Goal: Information Seeking & Learning: Learn about a topic

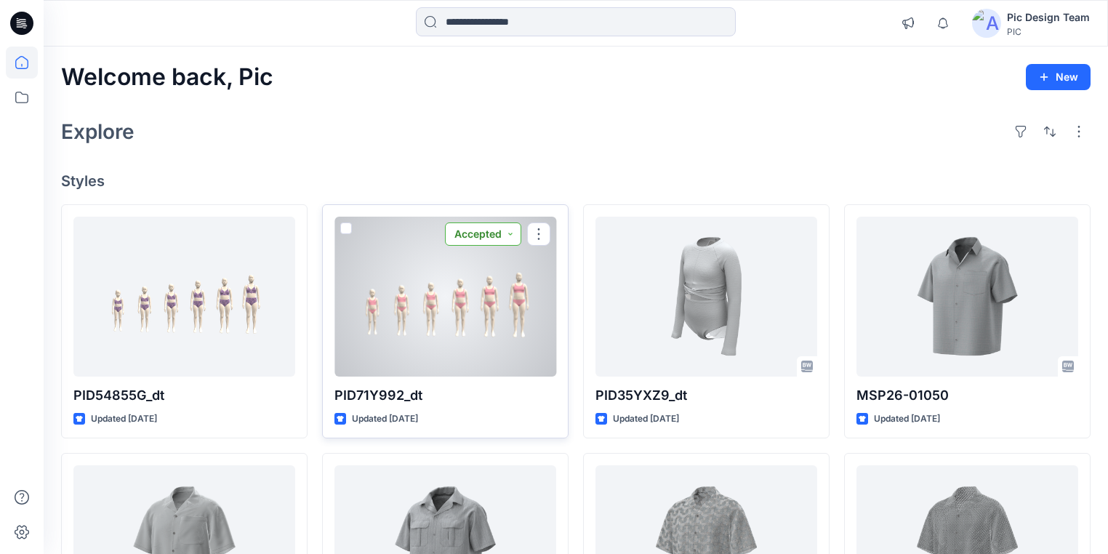
click at [513, 227] on button "Accepted" at bounding box center [483, 233] width 76 height 23
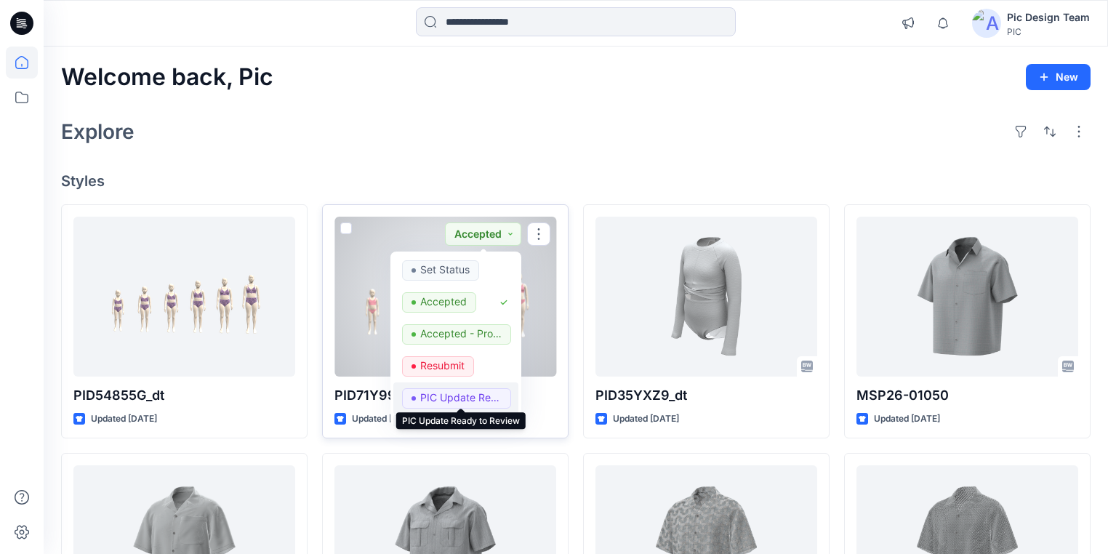
click at [454, 396] on p "PIC Update Ready to Review" at bounding box center [460, 397] width 81 height 19
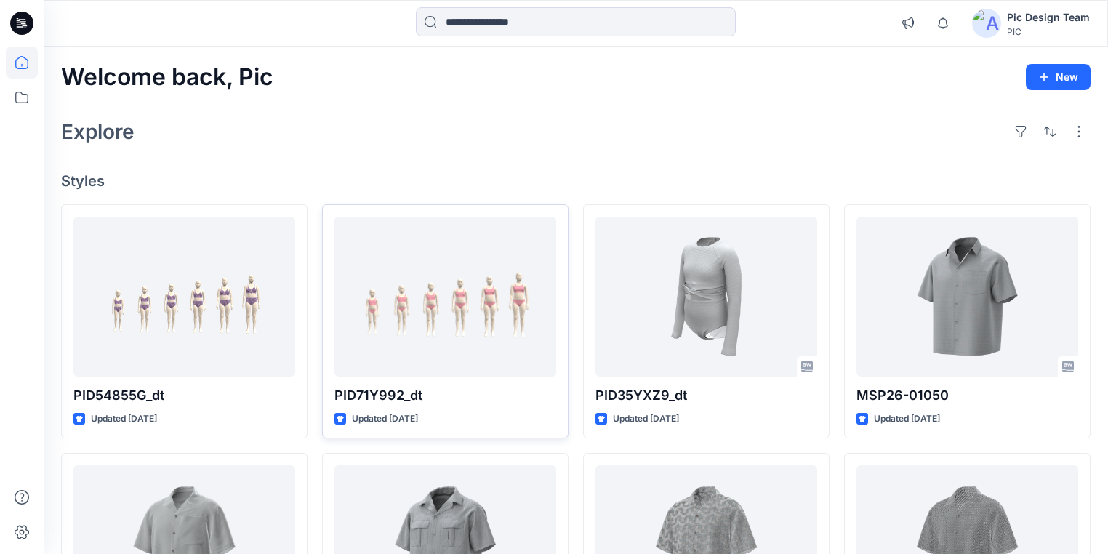
click at [25, 21] on icon at bounding box center [23, 21] width 7 height 1
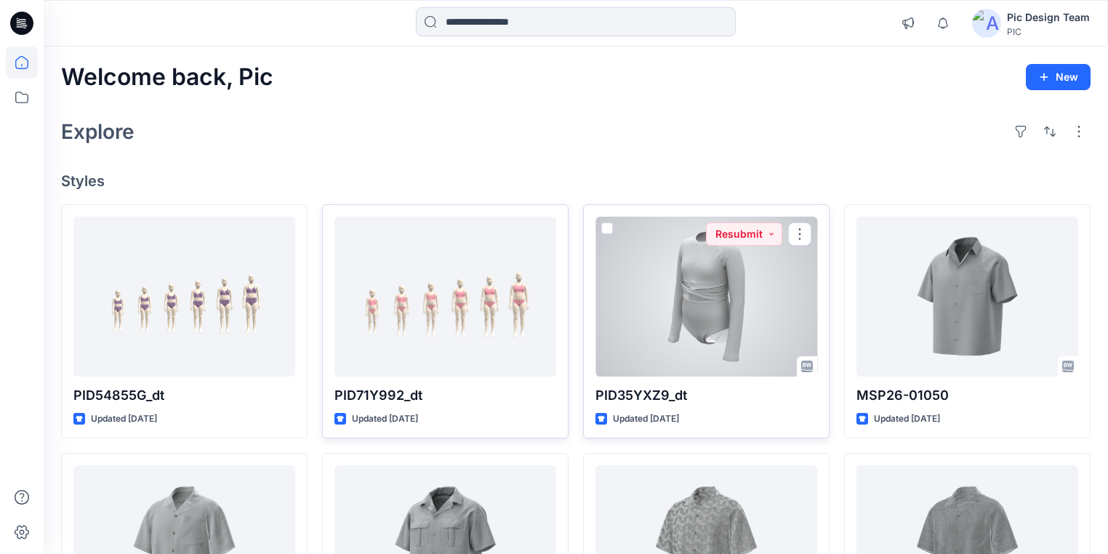
click at [731, 310] on div at bounding box center [706, 297] width 222 height 160
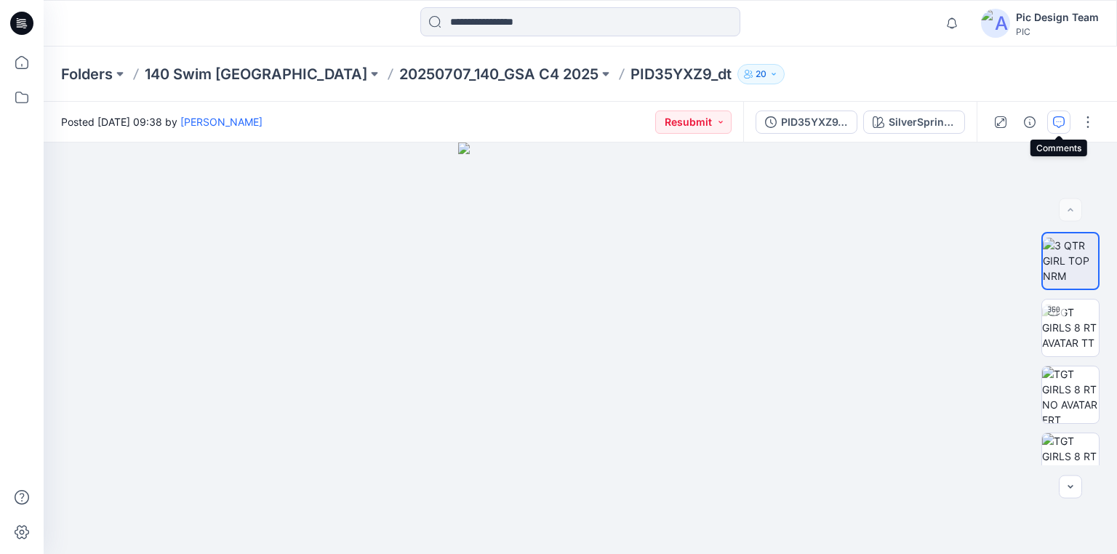
click at [1054, 121] on icon "button" at bounding box center [1059, 122] width 12 height 12
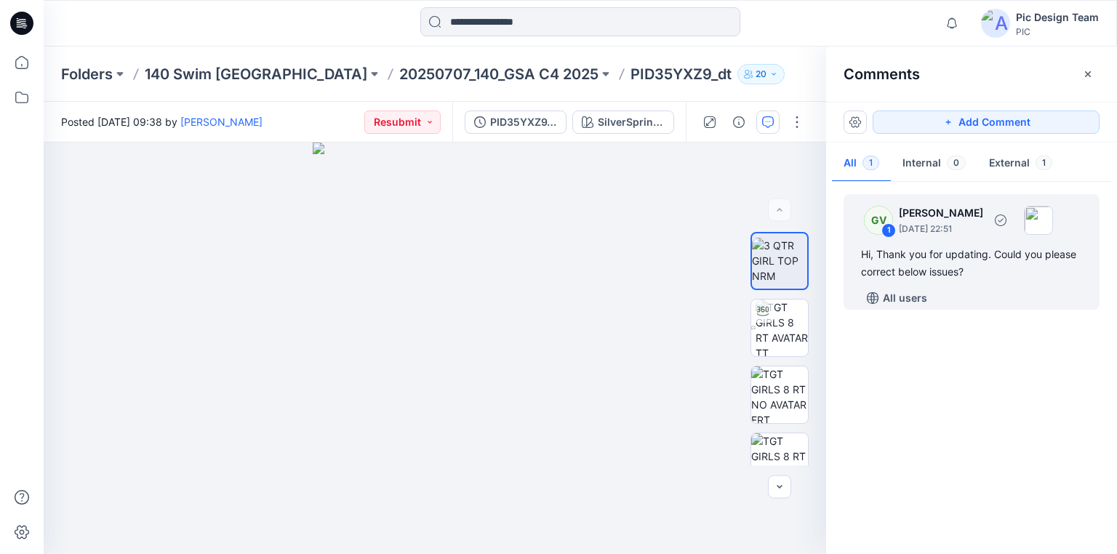
click at [939, 267] on div "Hi, Thank you for updating. Could you please correct below issues?" at bounding box center [971, 263] width 221 height 35
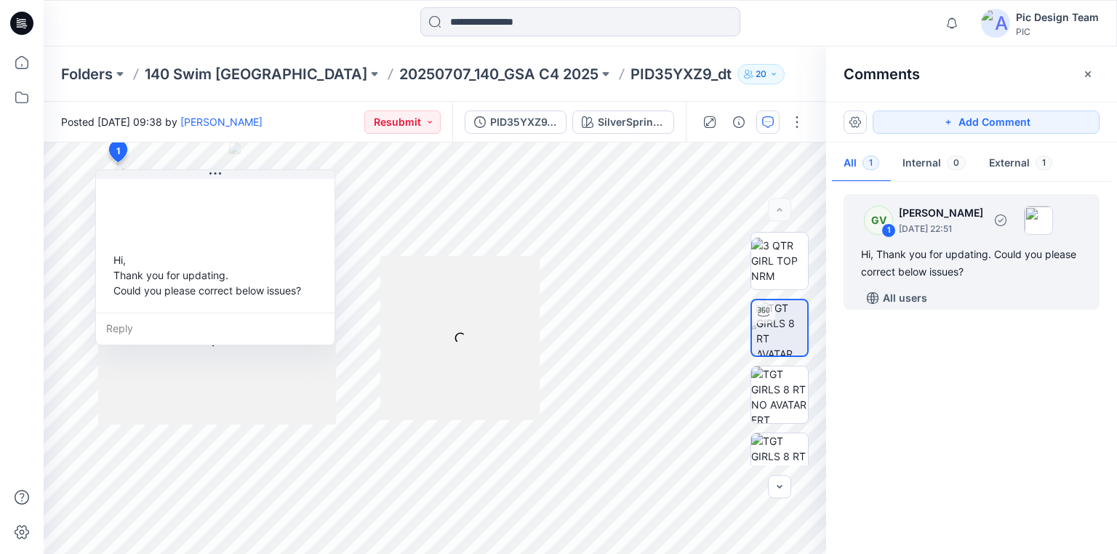
click at [939, 267] on div "Hi, Thank you for updating. Could you please correct below issues?" at bounding box center [971, 263] width 221 height 35
click at [399, 79] on p "20250707_140_GSA C4 2025" at bounding box center [498, 74] width 199 height 20
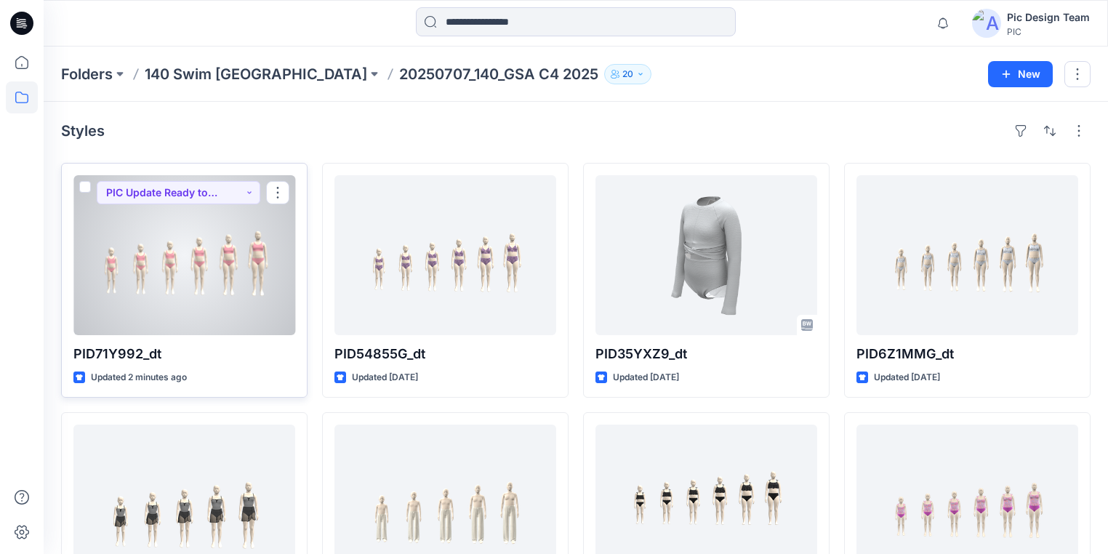
click at [227, 289] on div at bounding box center [184, 255] width 222 height 160
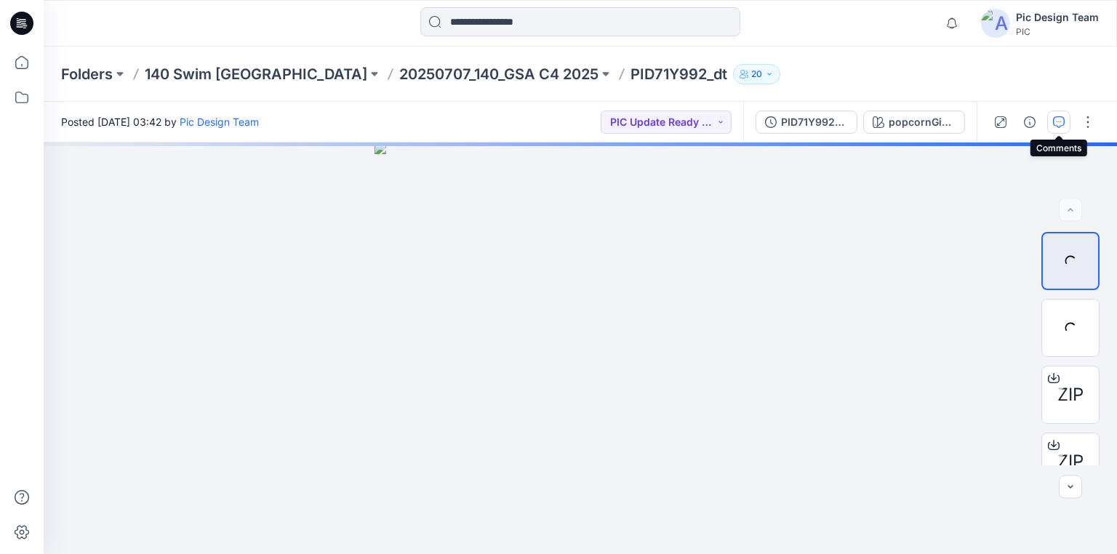
click at [1061, 125] on icon "button" at bounding box center [1059, 122] width 12 height 12
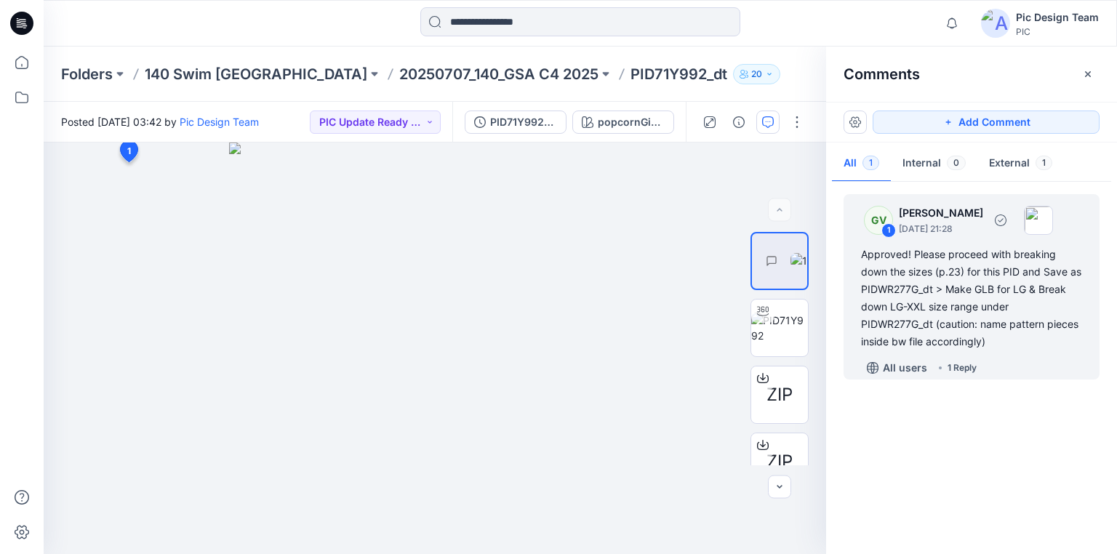
click at [961, 372] on div "1 Reply" at bounding box center [961, 368] width 29 height 15
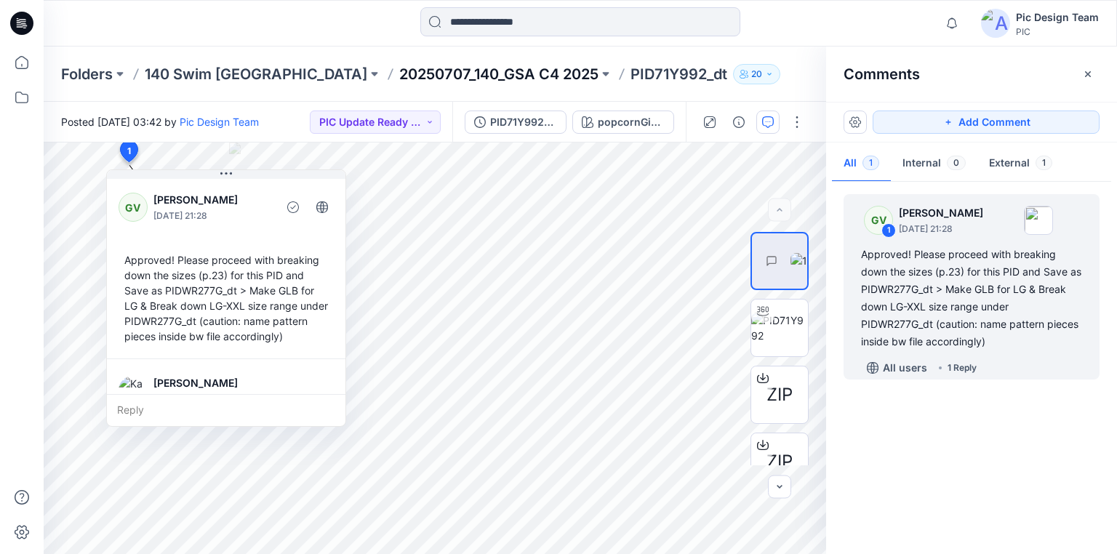
click at [399, 76] on p "20250707_140_GSA C4 2025" at bounding box center [498, 74] width 199 height 20
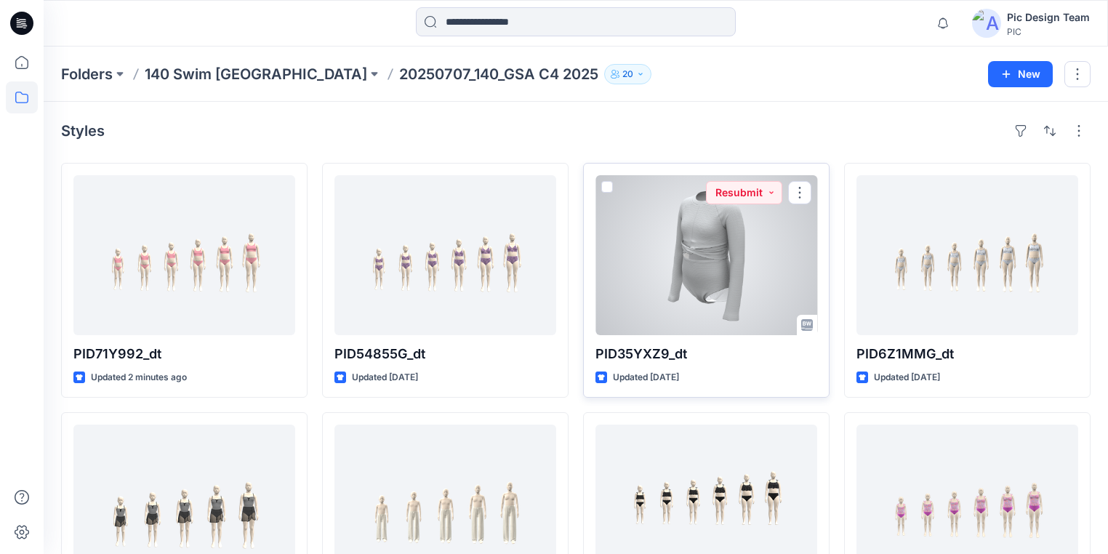
click at [718, 290] on div at bounding box center [706, 255] width 222 height 160
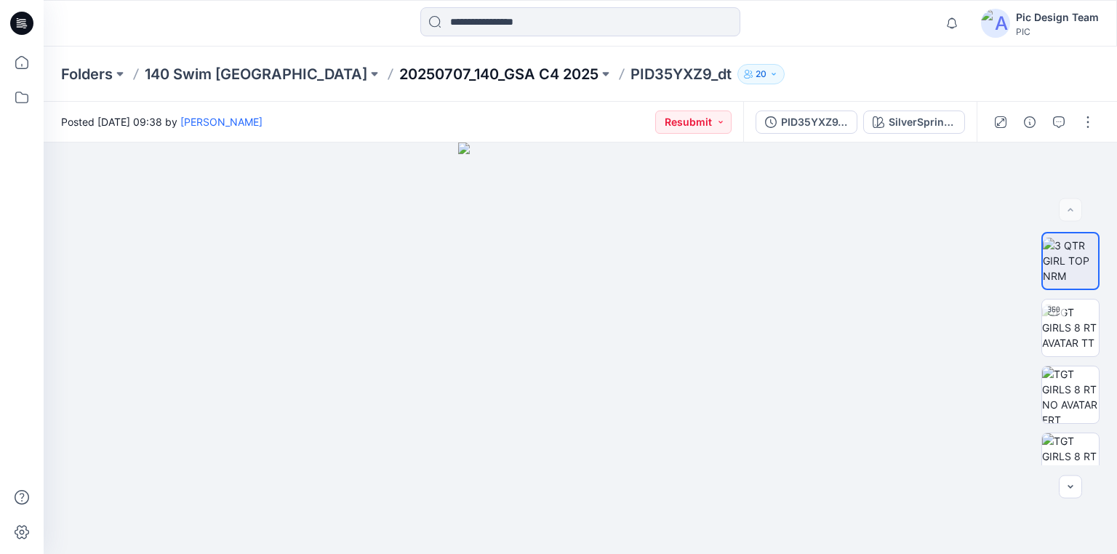
click at [399, 73] on p "20250707_140_GSA C4 2025" at bounding box center [498, 74] width 199 height 20
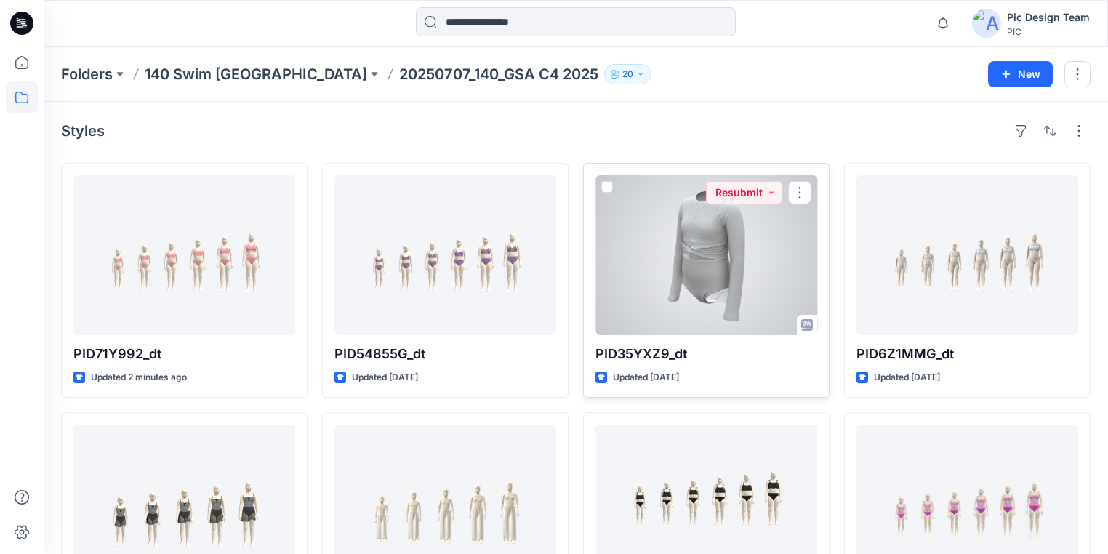
click at [707, 246] on div at bounding box center [706, 255] width 222 height 160
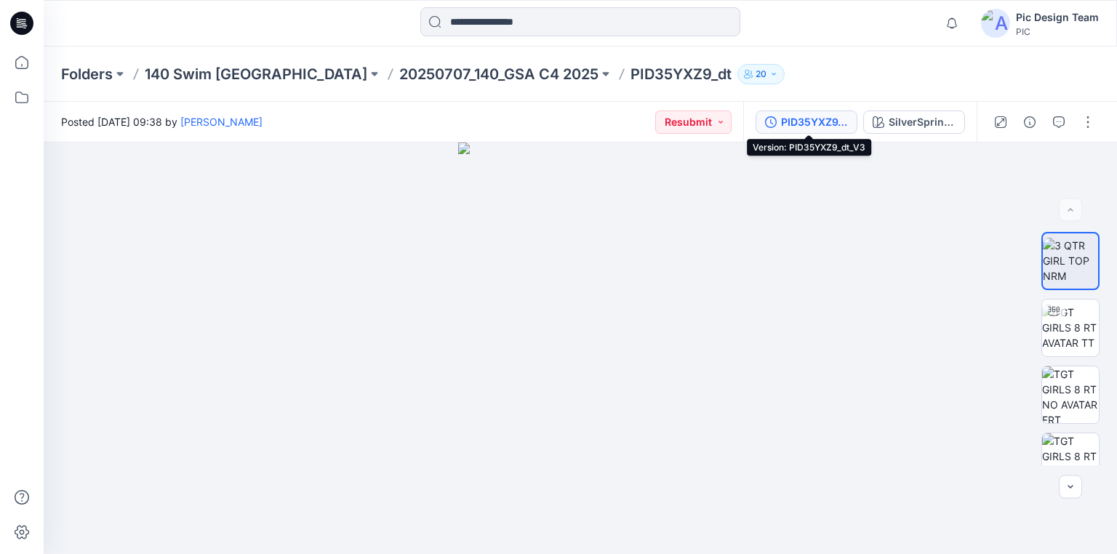
click at [809, 122] on div "PID35YXZ9_dt_V3" at bounding box center [814, 122] width 67 height 16
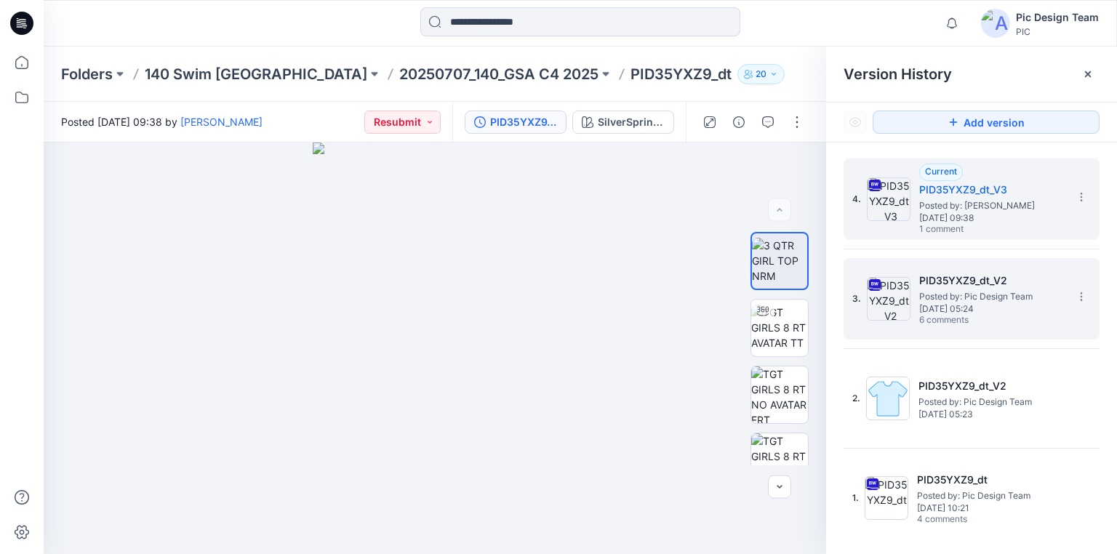
click at [980, 295] on span "Posted by: Pic Design Team" at bounding box center [991, 296] width 145 height 15
click at [987, 228] on span "1 comment" at bounding box center [970, 230] width 102 height 12
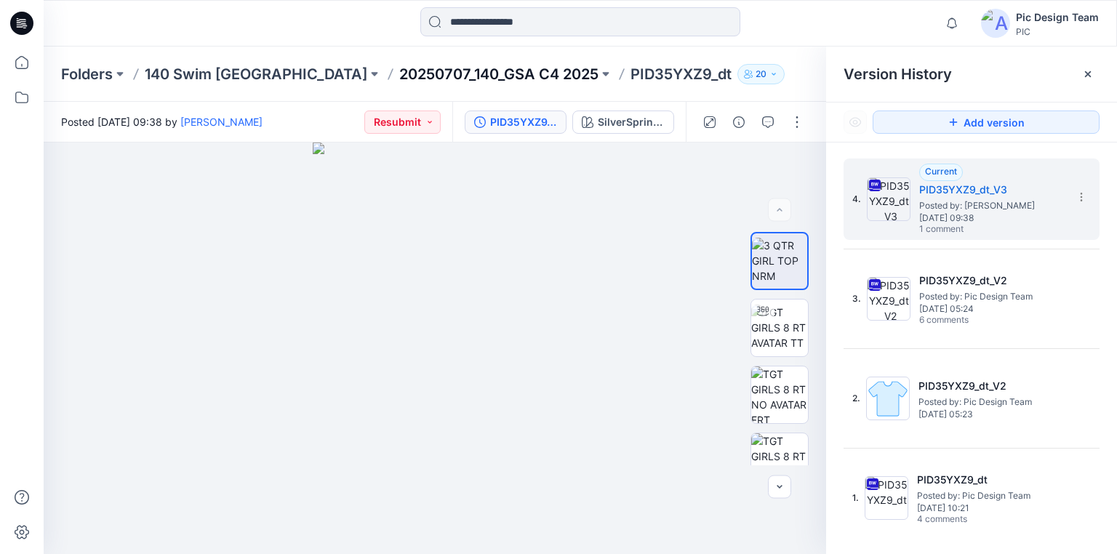
click at [422, 67] on p "20250707_140_GSA C4 2025" at bounding box center [498, 74] width 199 height 20
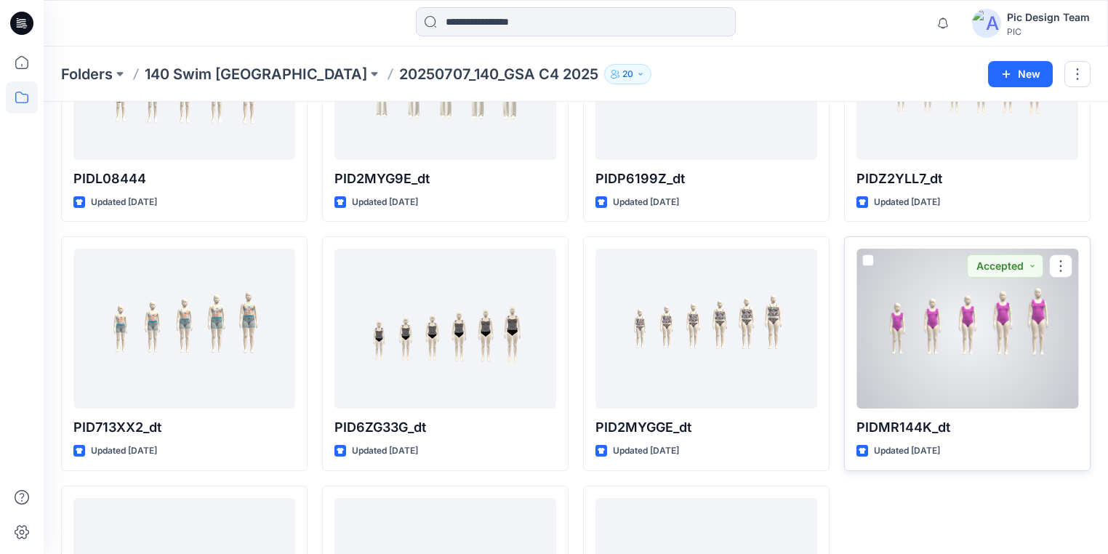
scroll to position [465, 0]
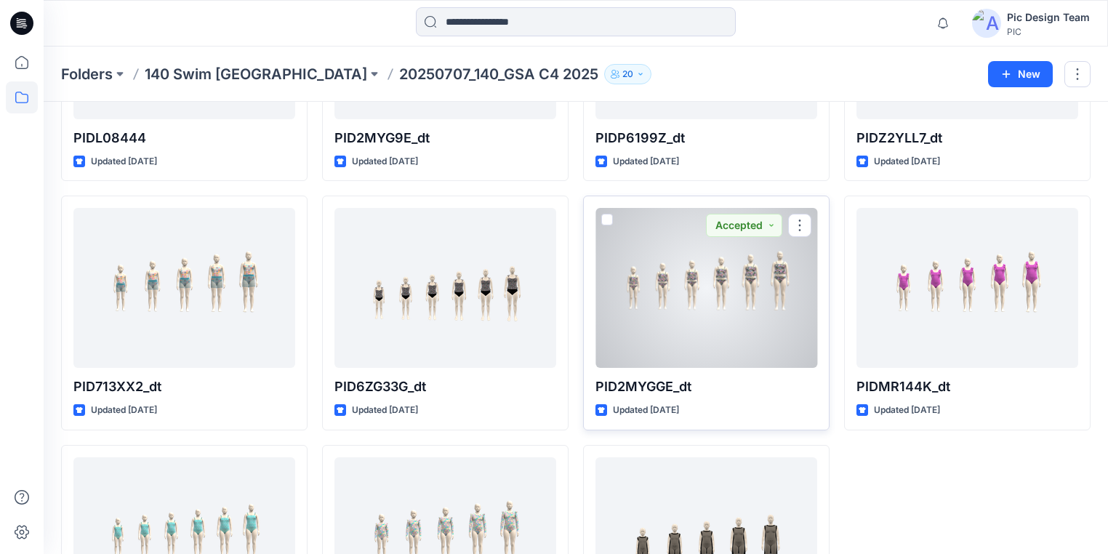
click at [701, 329] on div at bounding box center [706, 288] width 222 height 160
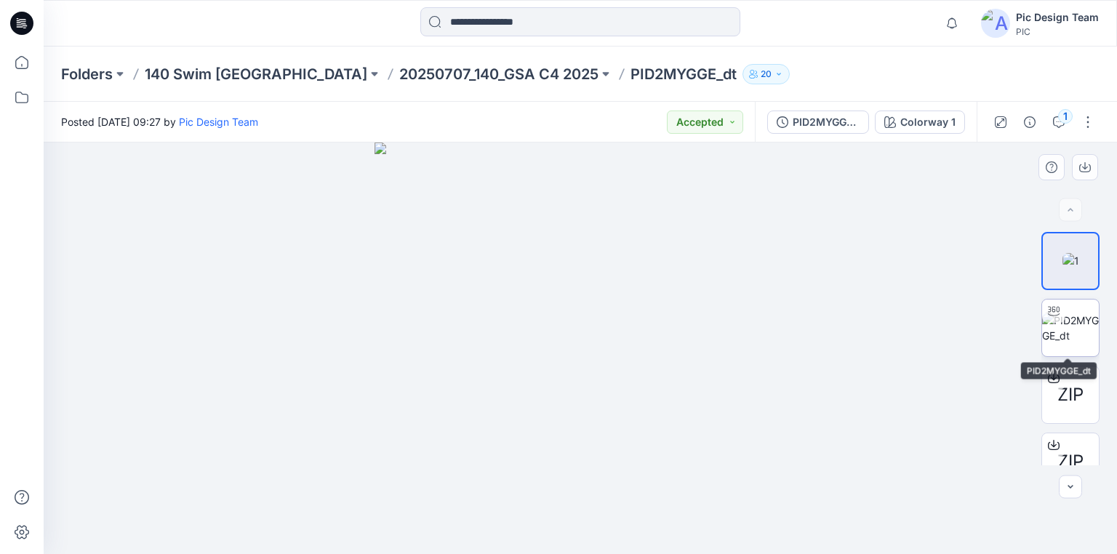
click at [1058, 332] on img at bounding box center [1070, 328] width 57 height 31
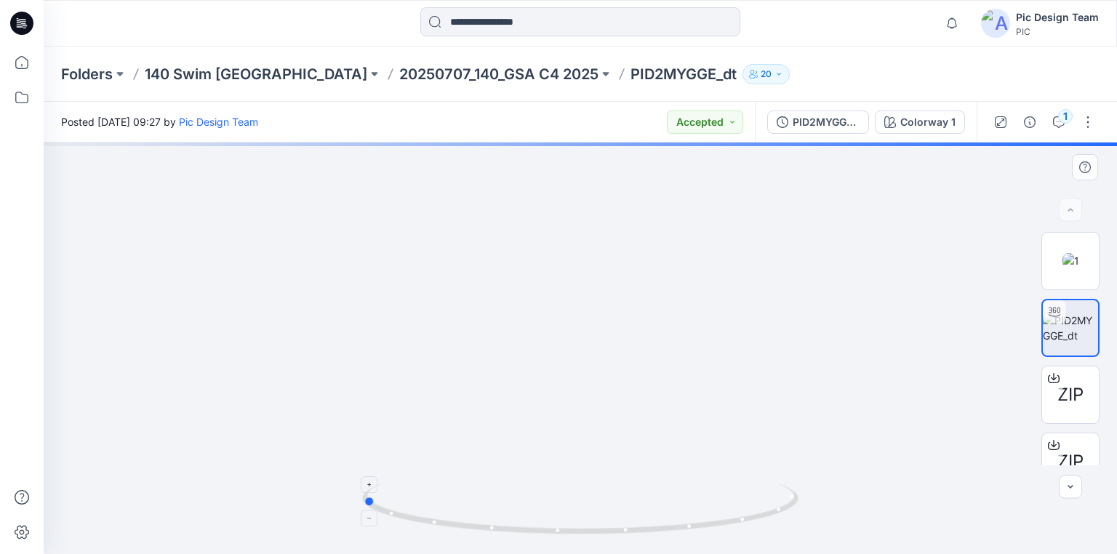
drag, startPoint x: 743, startPoint y: 521, endPoint x: 532, endPoint y: 486, distance: 213.6
click at [532, 486] on icon at bounding box center [582, 511] width 440 height 55
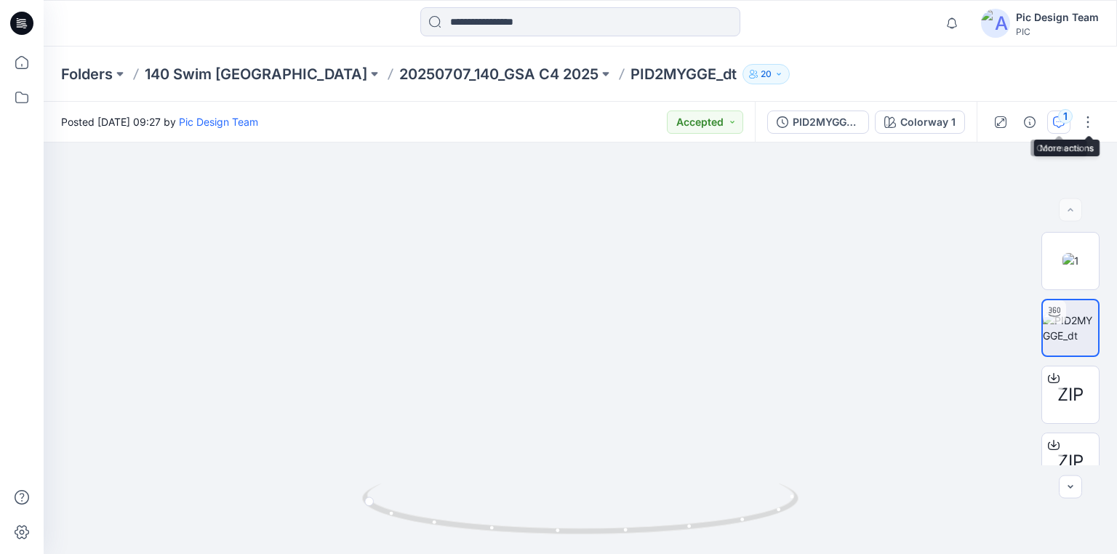
click at [1049, 117] on button "1" at bounding box center [1058, 122] width 23 height 23
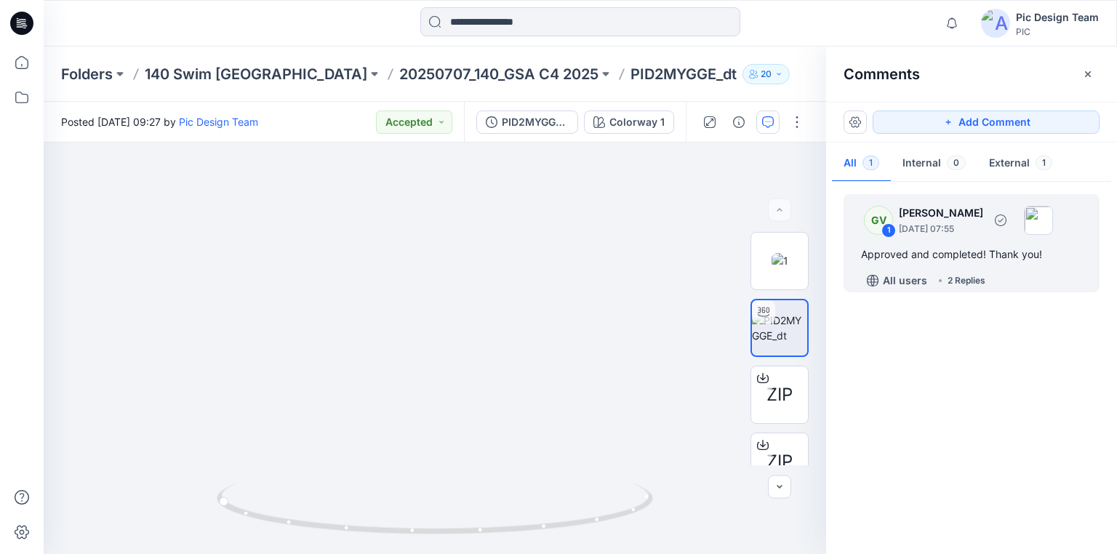
click at [973, 271] on div "All users 2 Replies" at bounding box center [980, 280] width 238 height 23
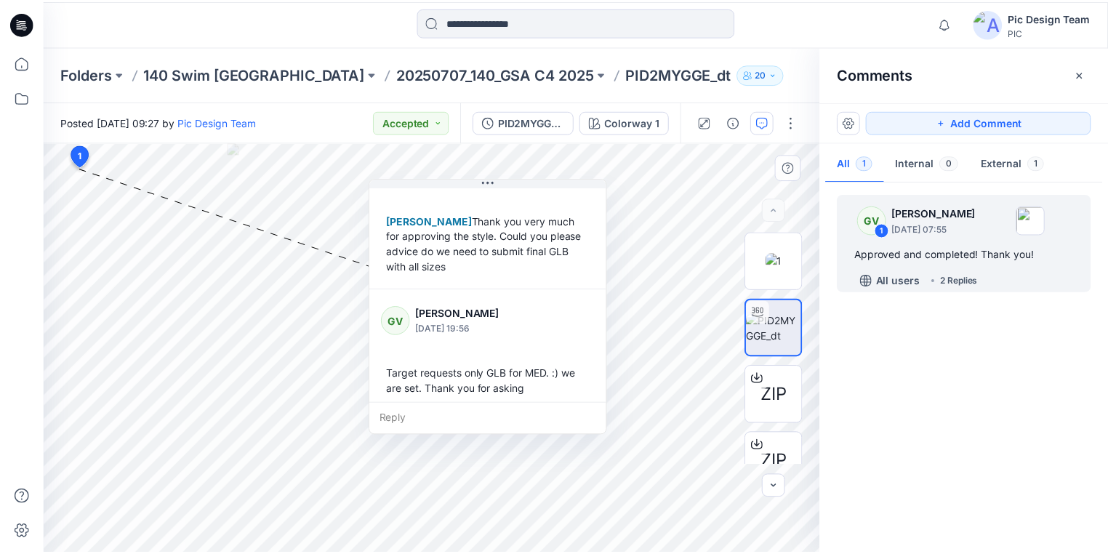
scroll to position [163, 0]
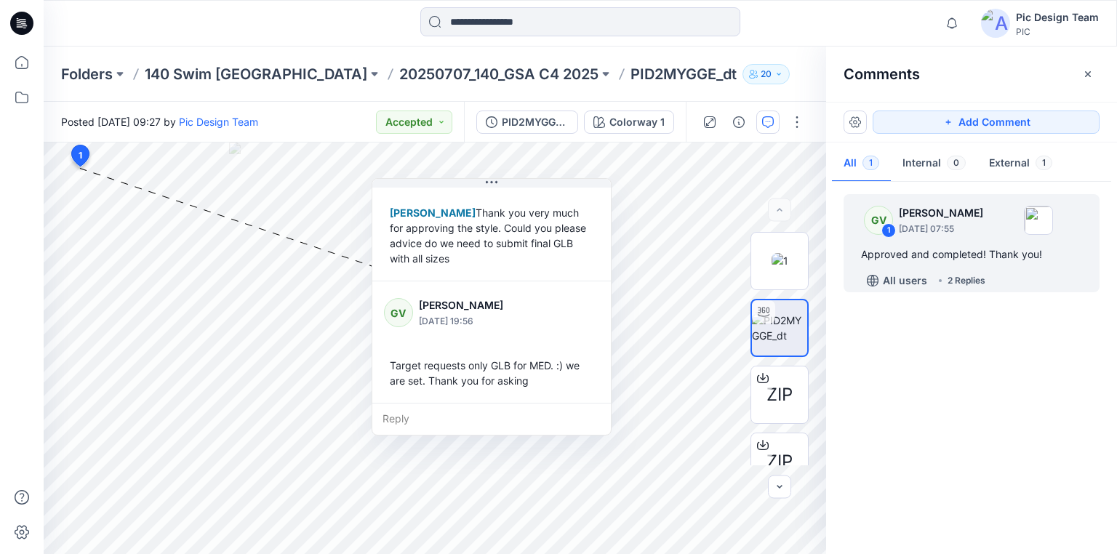
click at [1004, 407] on div "GV 1 [PERSON_NAME] [DATE] 07:55 Approved and completed! Thank you! All users 2 …" at bounding box center [971, 364] width 291 height 358
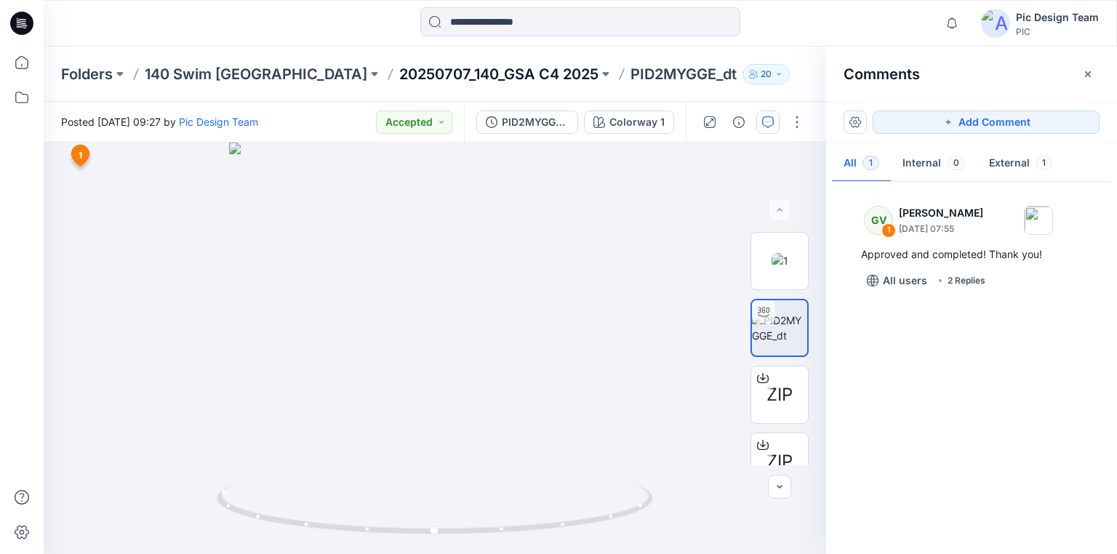
click at [439, 80] on p "20250707_140_GSA C4 2025" at bounding box center [498, 74] width 199 height 20
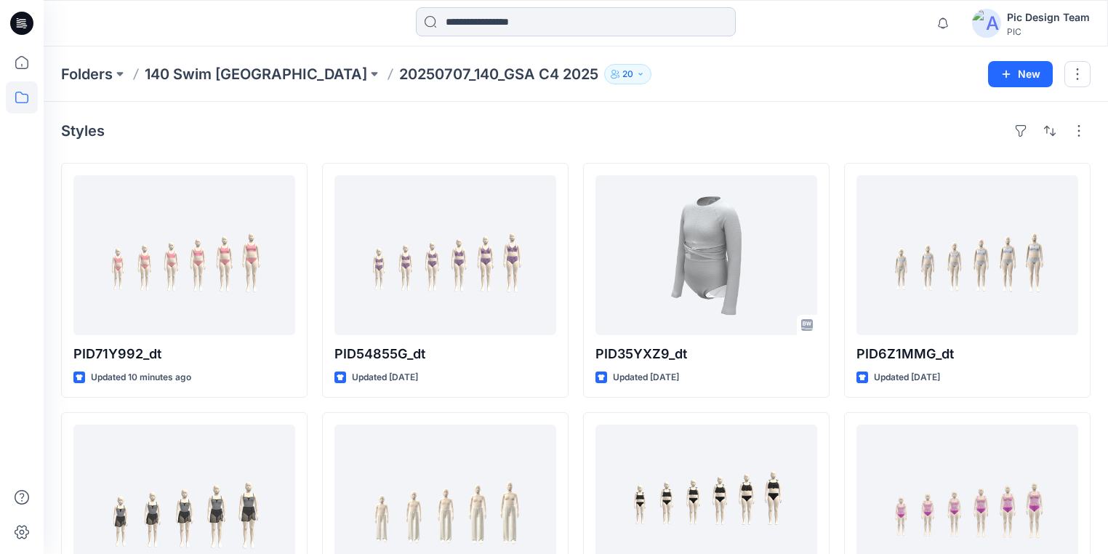
click at [482, 19] on input at bounding box center [576, 21] width 320 height 29
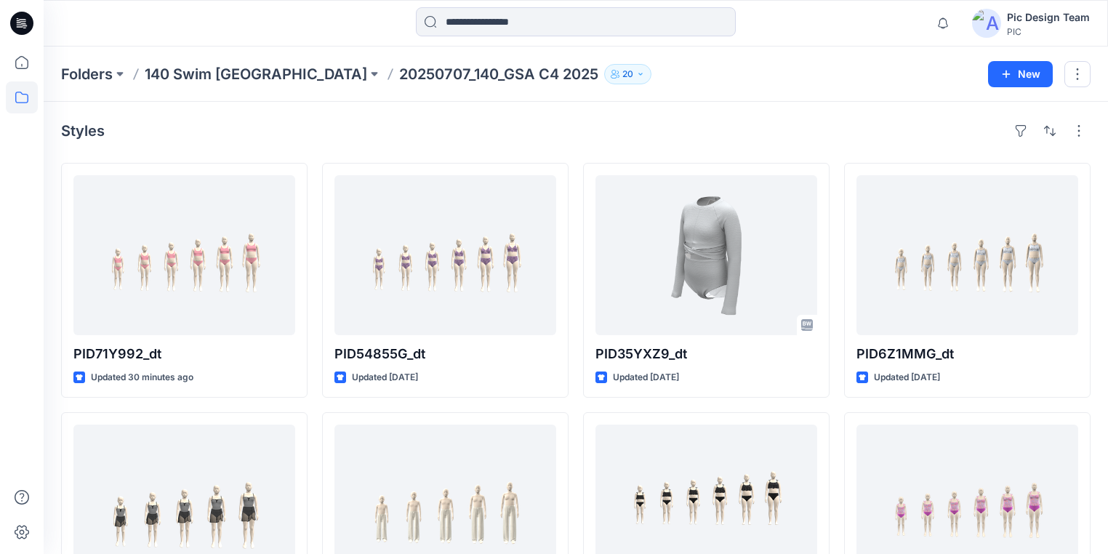
click at [399, 75] on p "20250707_140_GSA C4 2025" at bounding box center [498, 74] width 199 height 20
click at [235, 79] on p "140 Swim [GEOGRAPHIC_DATA]" at bounding box center [256, 74] width 222 height 20
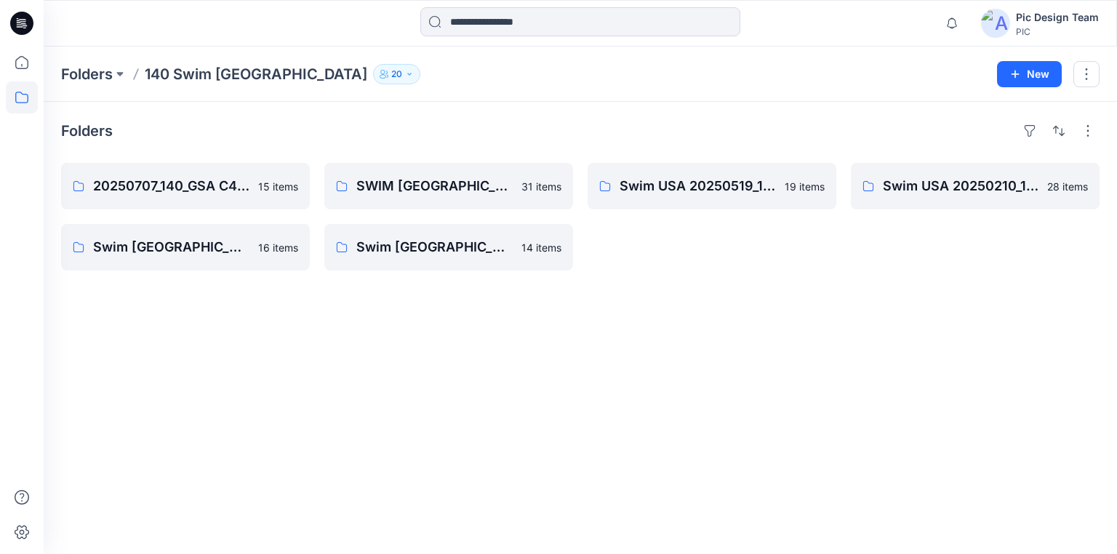
click at [25, 24] on icon at bounding box center [21, 23] width 23 height 23
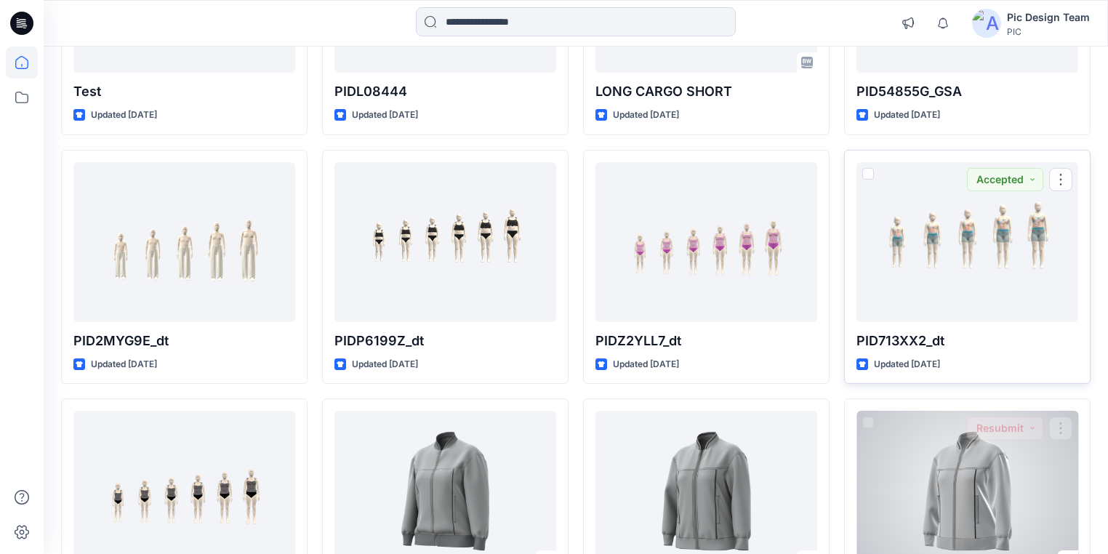
scroll to position [1091, 0]
